Goal: Task Accomplishment & Management: Manage account settings

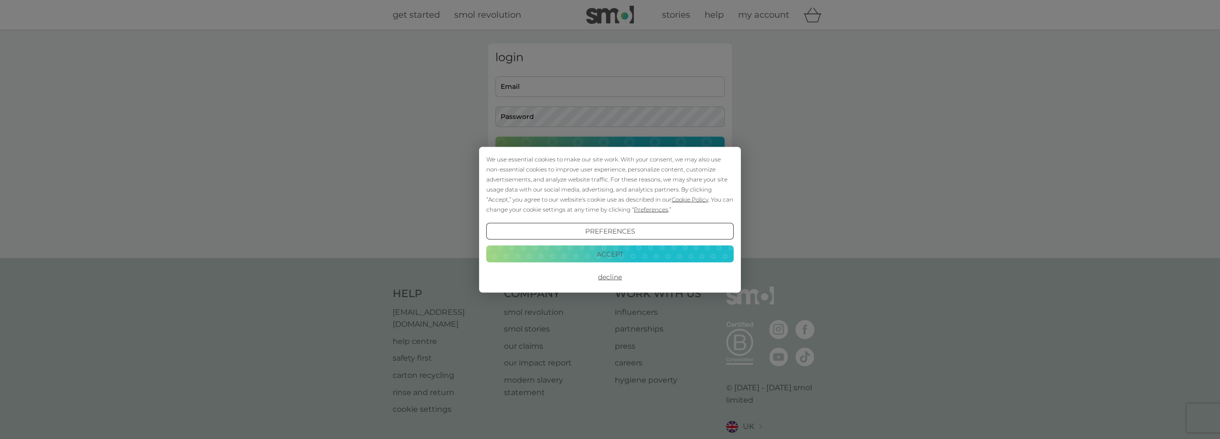
type input "[PERSON_NAME][EMAIL_ADDRESS][DOMAIN_NAME]"
click at [611, 275] on button "Decline" at bounding box center [610, 277] width 248 height 17
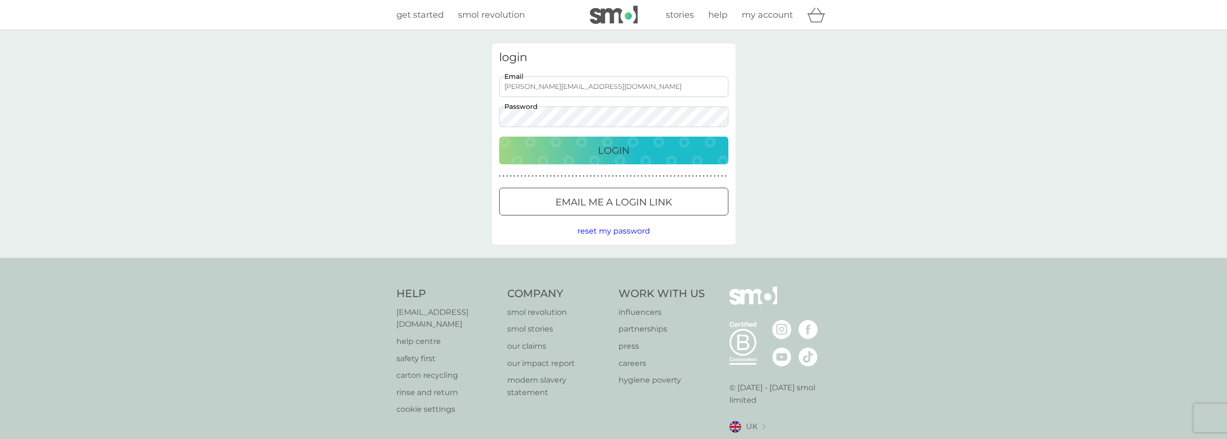
click at [598, 155] on p "Login" at bounding box center [614, 150] width 32 height 15
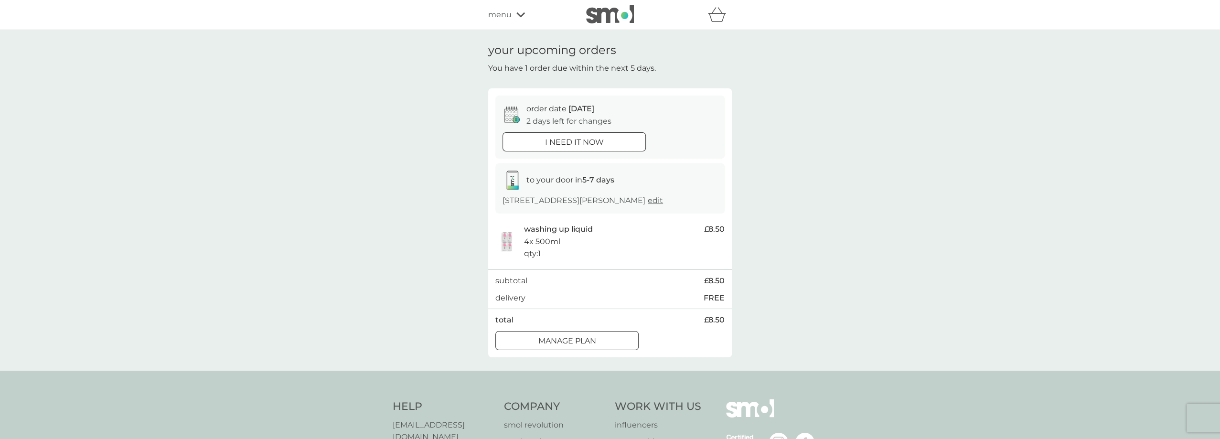
click at [542, 238] on p "4x 500ml" at bounding box center [542, 242] width 36 height 12
click at [546, 339] on p "Manage plan" at bounding box center [567, 341] width 58 height 12
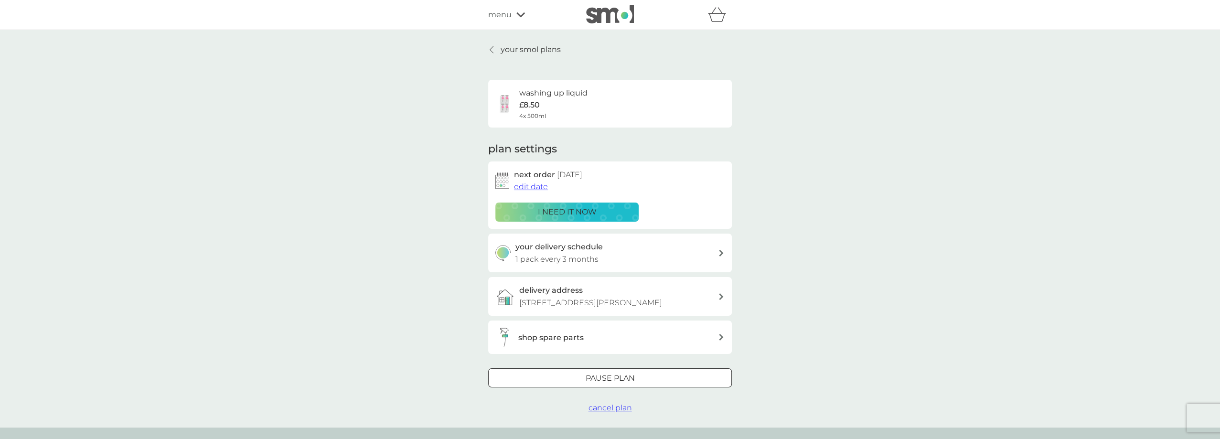
click at [525, 186] on span "edit date" at bounding box center [531, 186] width 34 height 9
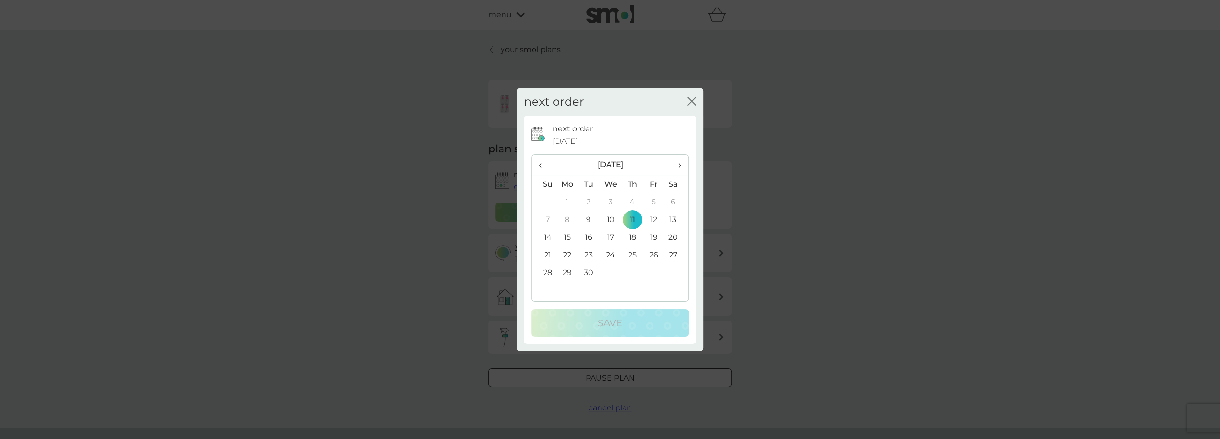
click at [680, 165] on span "›" at bounding box center [677, 165] width 10 height 20
click at [653, 222] on td "10" at bounding box center [654, 220] width 22 height 18
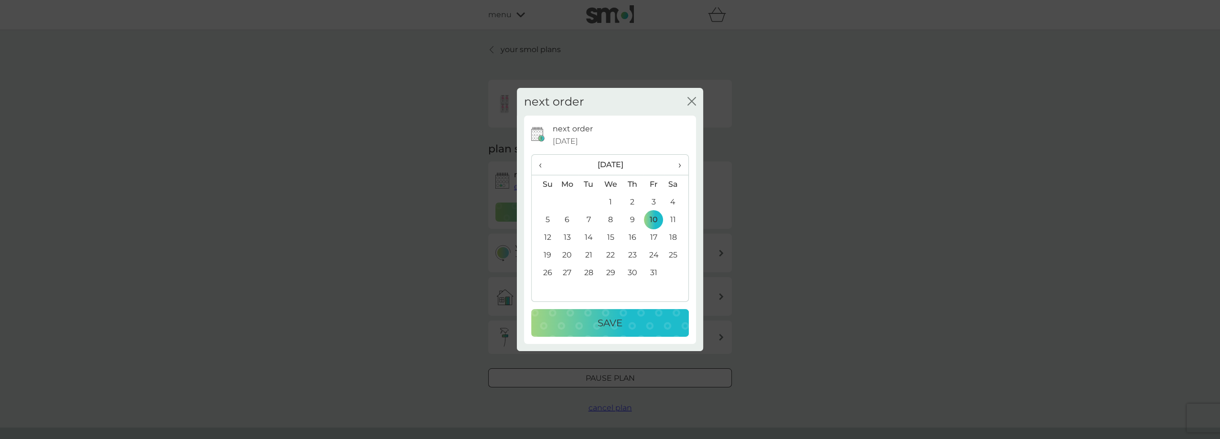
click at [619, 321] on p "Save" at bounding box center [610, 322] width 25 height 15
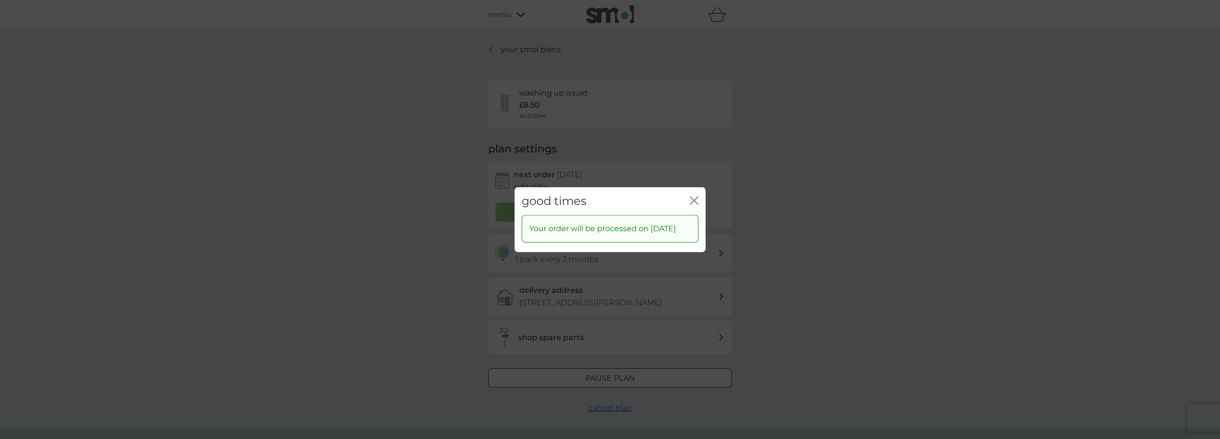
click at [699, 193] on div "good times close" at bounding box center [610, 201] width 191 height 28
